Goal: Find specific page/section: Find specific page/section

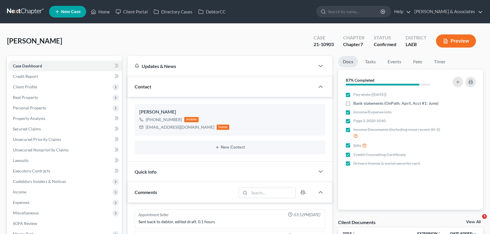
select select "0"
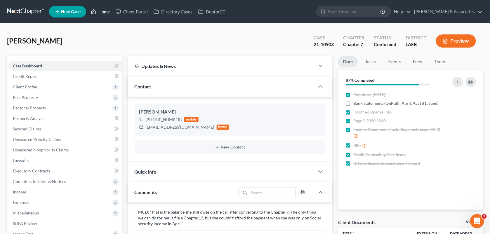
click at [111, 13] on link "Home" at bounding box center [100, 11] width 25 height 11
click at [107, 13] on link "Home" at bounding box center [100, 11] width 25 height 11
click at [101, 12] on link "Home" at bounding box center [100, 11] width 25 height 11
click at [101, 13] on link "Home" at bounding box center [100, 11] width 25 height 11
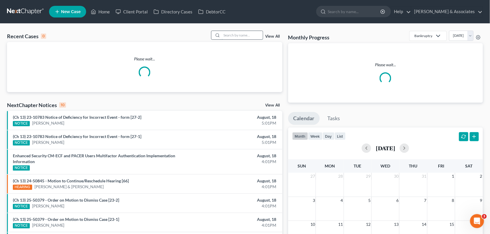
click at [235, 32] on input "search" at bounding box center [242, 35] width 41 height 8
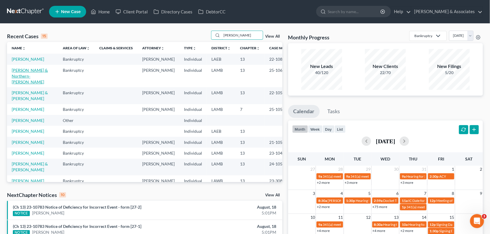
type input "jackson"
click at [37, 81] on link "Jackson, Kevin & Northern-Jackson, Rebecca" at bounding box center [30, 76] width 36 height 17
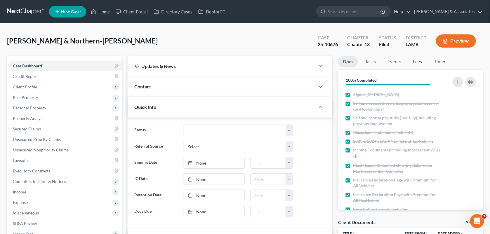
click at [179, 37] on div "Jackson, Kevin & Northern-Jackson, Rebecca Upgraded Case 25-10676 Chapter Chapt…" at bounding box center [245, 43] width 476 height 25
click at [202, 50] on div "Jackson, Kevin & Northern-Jackson, Rebecca Upgraded Case 25-10676 Chapter Chapt…" at bounding box center [245, 43] width 476 height 25
